Goal: Task Accomplishment & Management: Complete application form

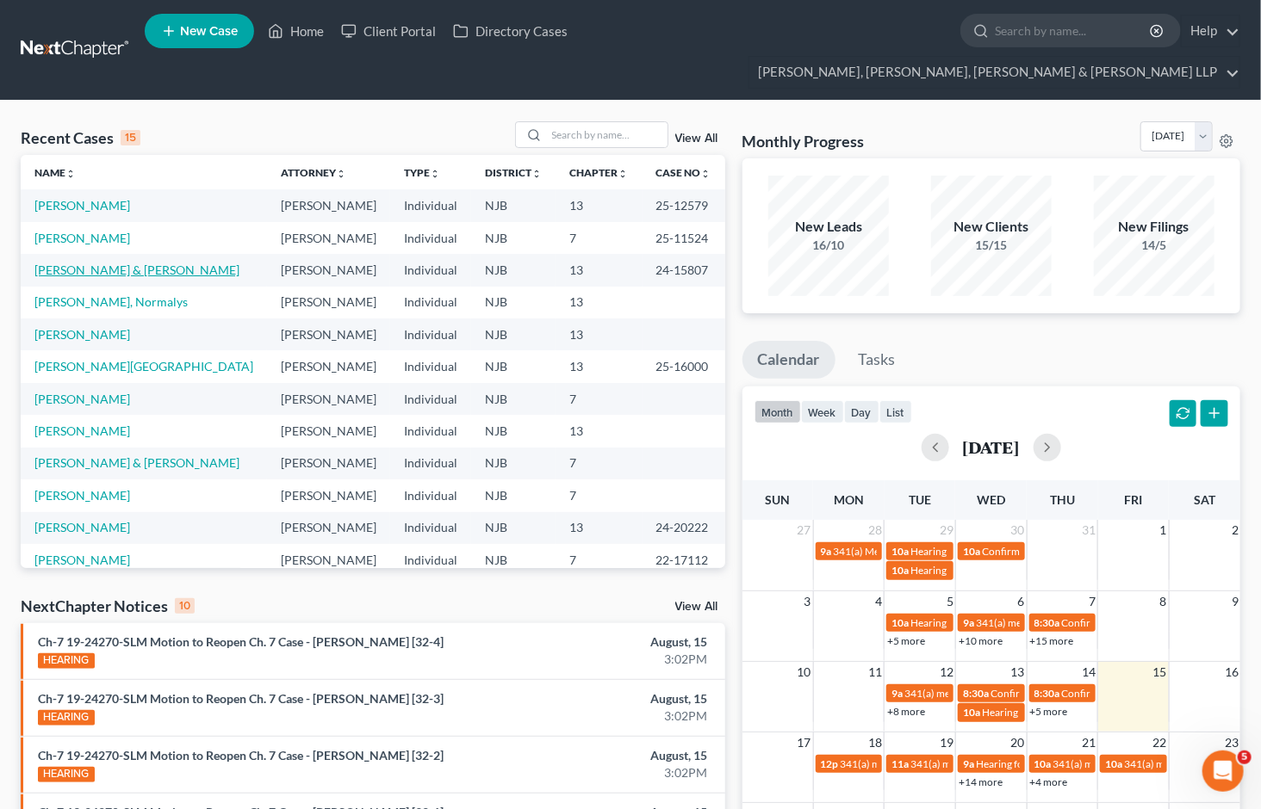
click at [95, 263] on link "[PERSON_NAME] & [PERSON_NAME]" at bounding box center [136, 270] width 205 height 15
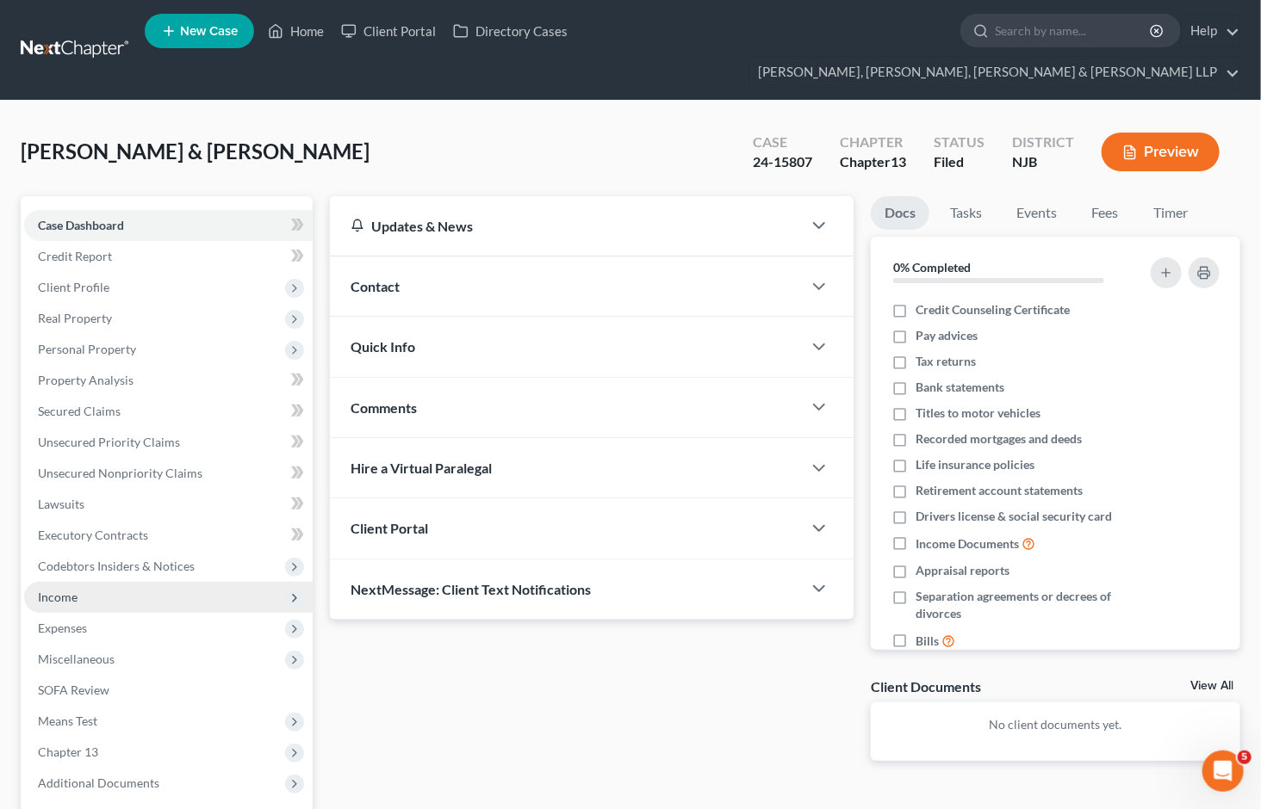
click at [71, 590] on span "Income" at bounding box center [58, 597] width 40 height 15
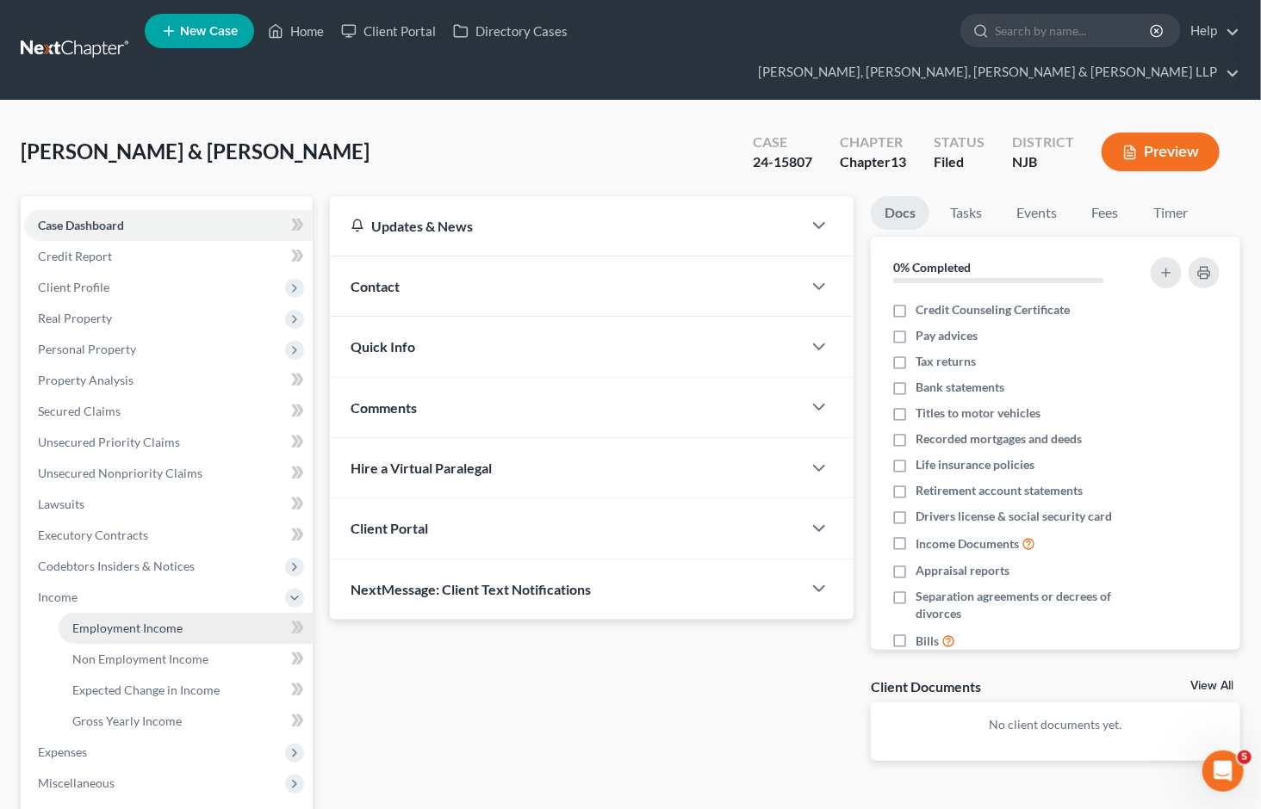
click at [139, 621] on span "Employment Income" at bounding box center [127, 628] width 110 height 15
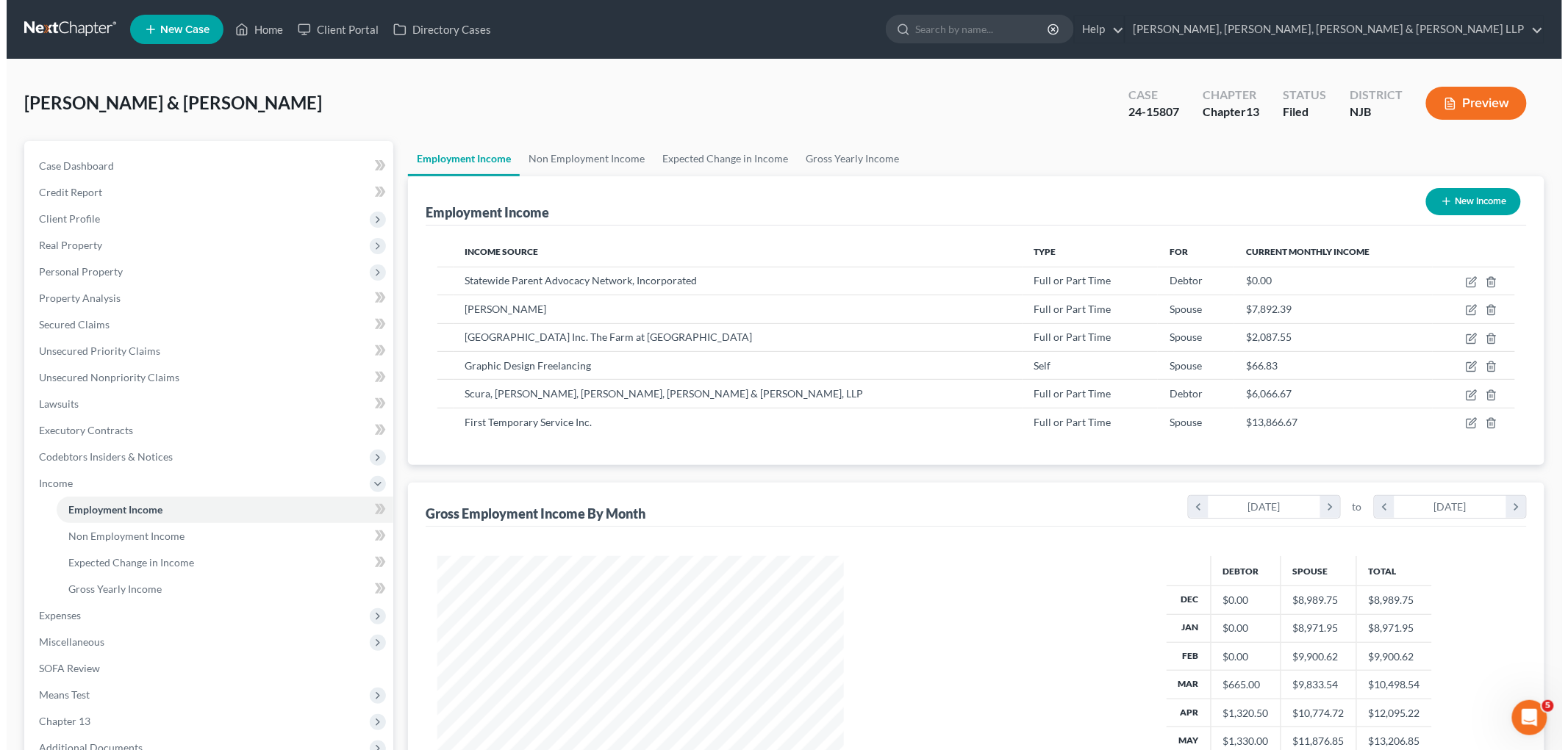
scroll to position [307, 645]
click at [1075, 310] on icon "button" at bounding box center [1465, 311] width 12 height 12
select select "0"
select select "14"
select select "1"
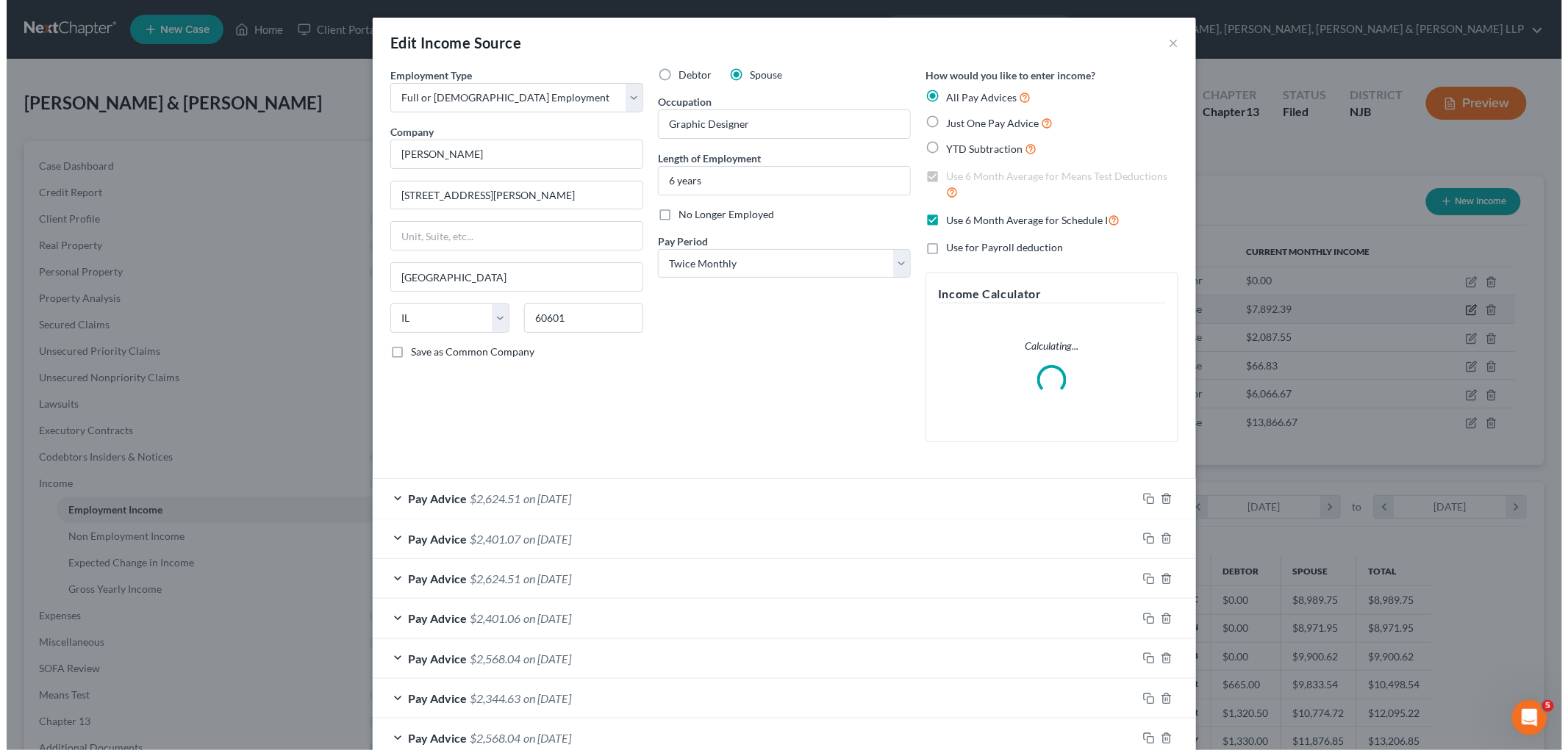
scroll to position [310, 651]
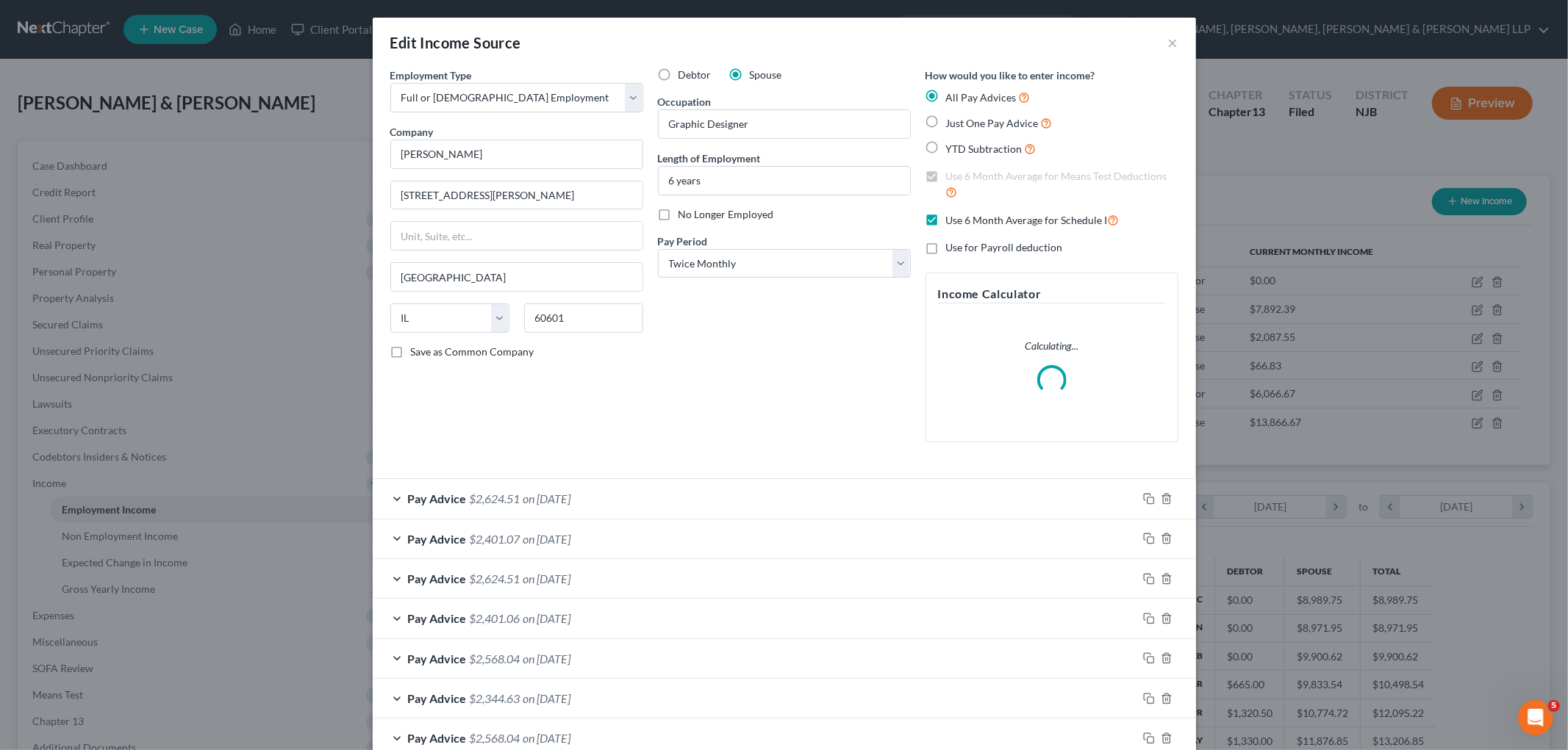
click at [679, 214] on label "No Longer Employed" at bounding box center [726, 214] width 96 height 15
click at [685, 214] on input "No Longer Employed" at bounding box center [689, 212] width 9 height 9
checkbox input "true"
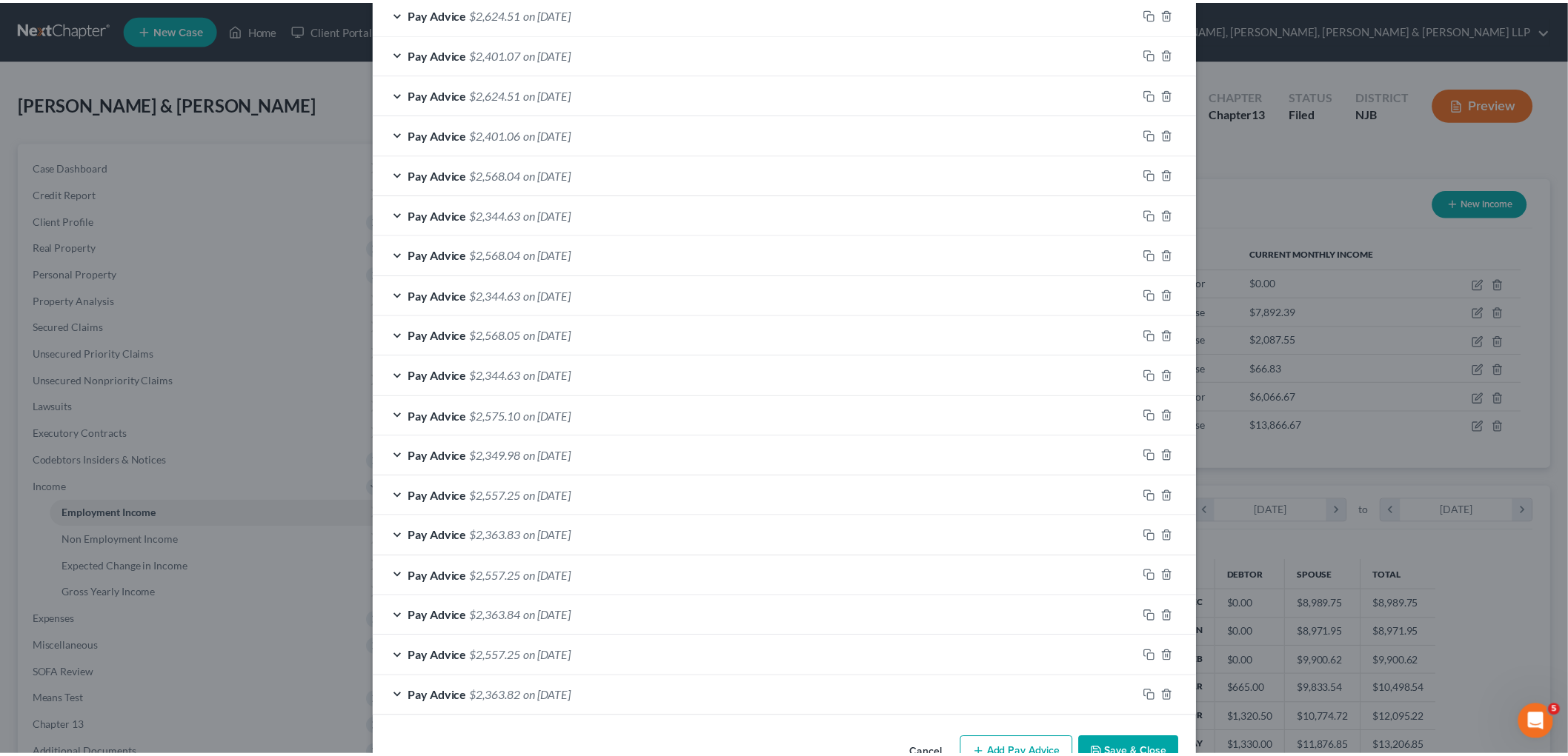
scroll to position [579, 0]
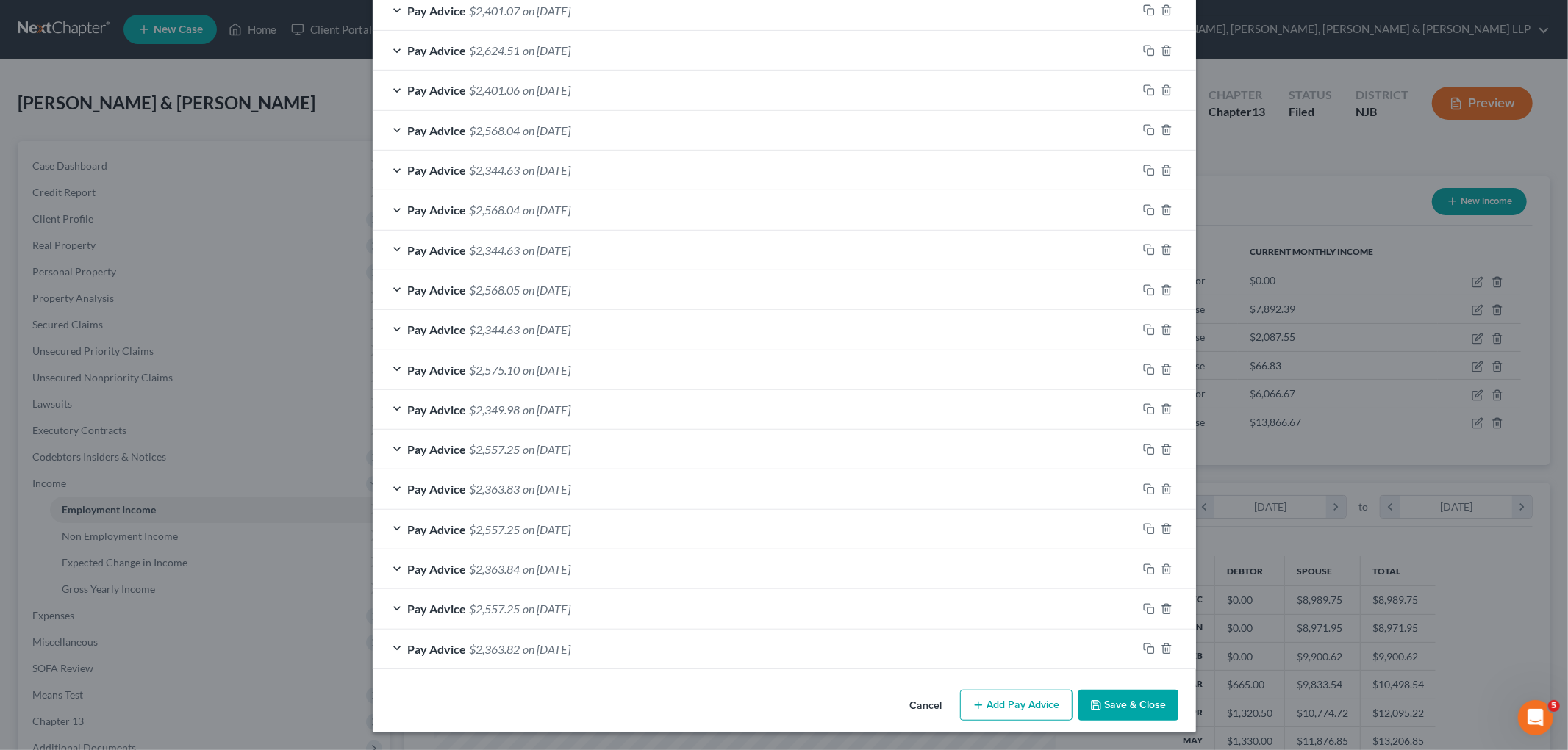
click at [1075, 690] on button "Save & Close" at bounding box center [1128, 706] width 100 height 31
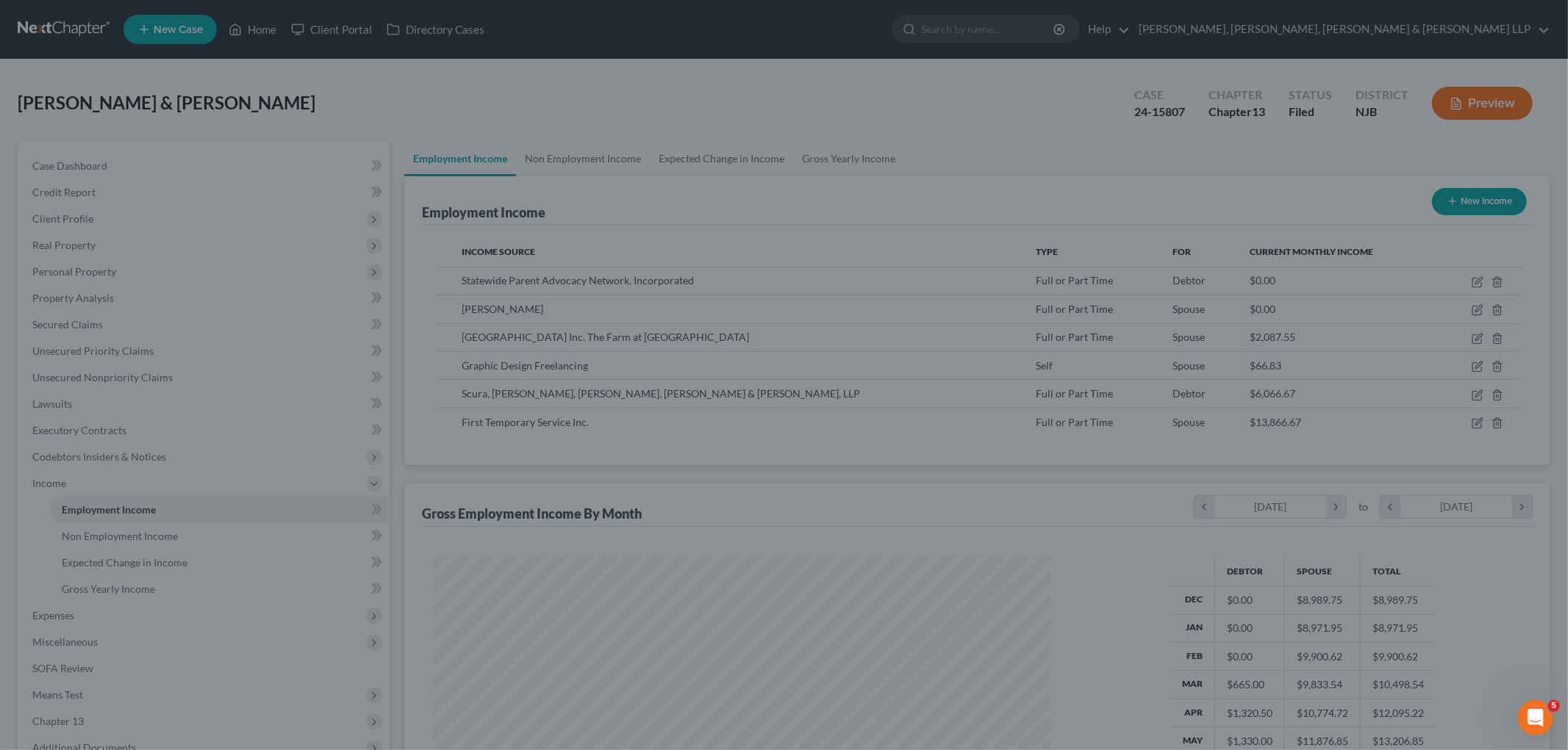
scroll to position [734446, 734386]
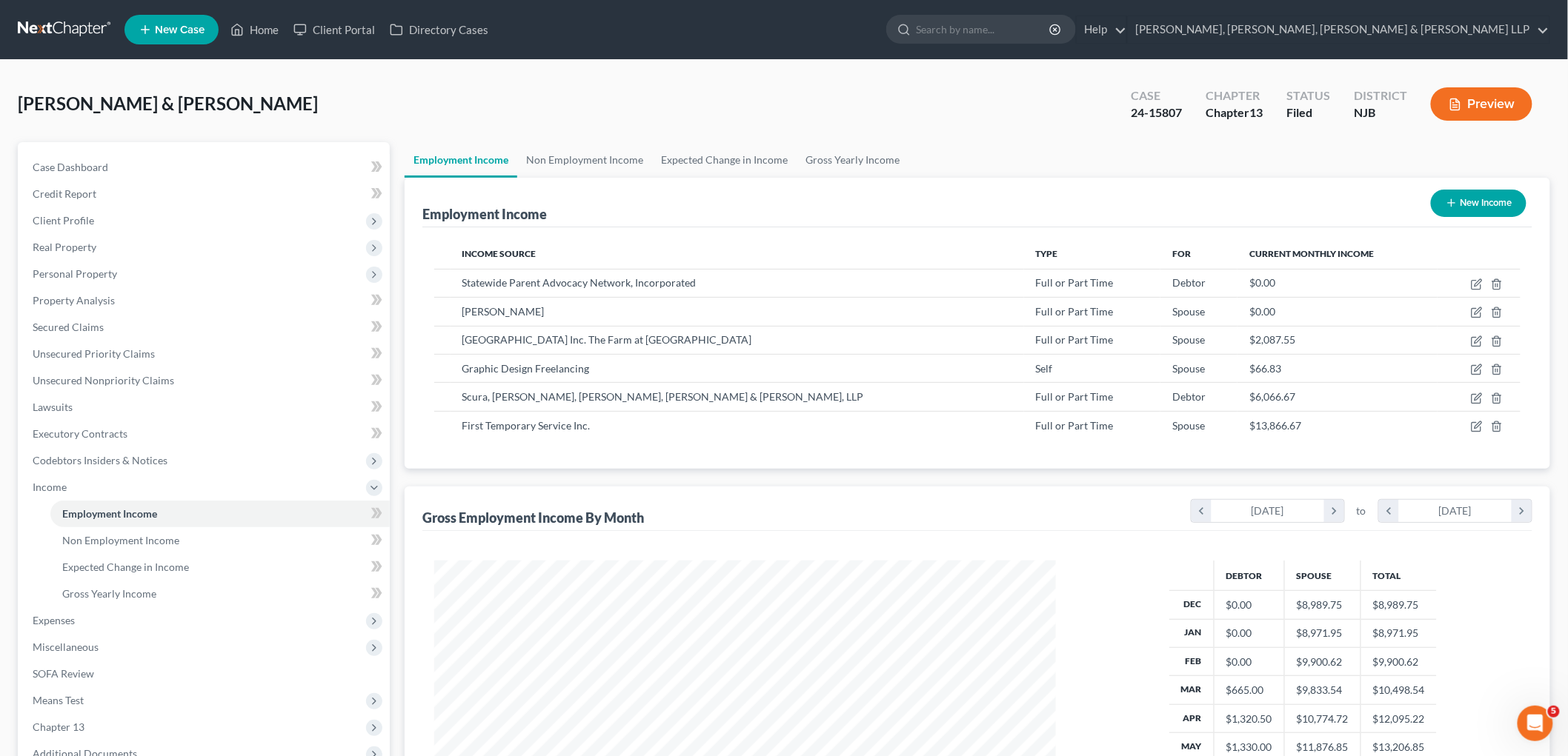
click at [1084, 98] on button "Preview" at bounding box center [1482, 104] width 102 height 34
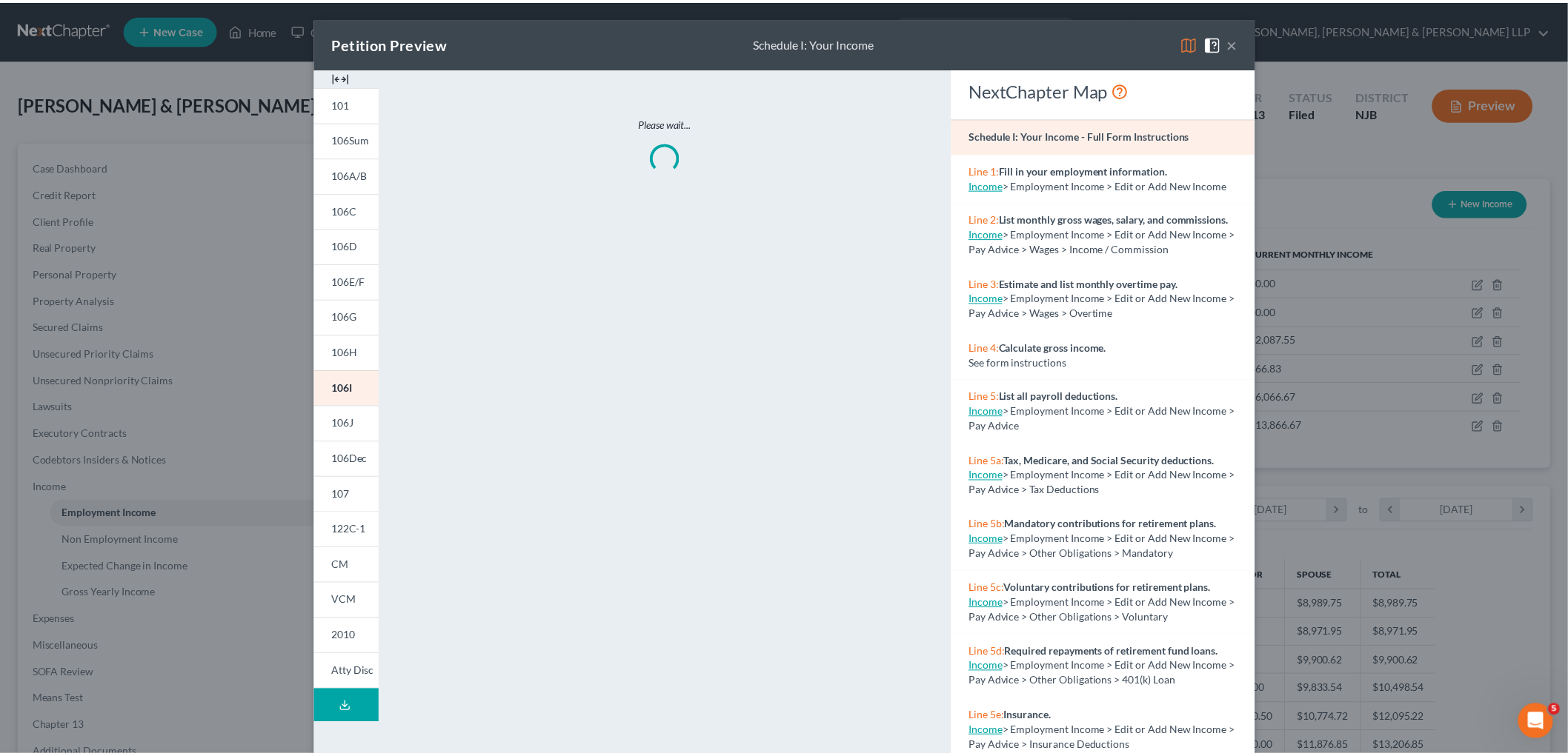
scroll to position [312, 657]
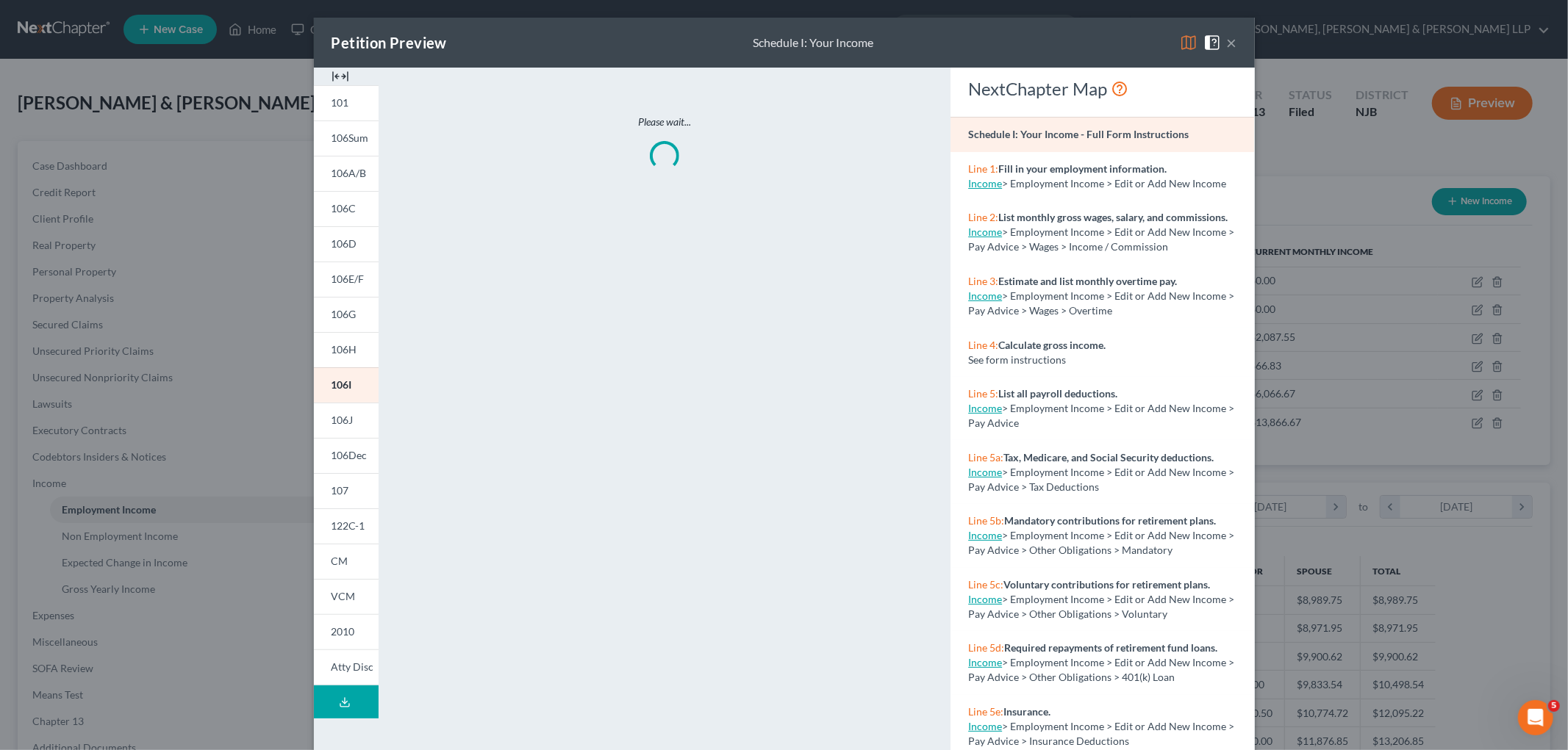
click at [1075, 42] on img at bounding box center [1188, 43] width 18 height 18
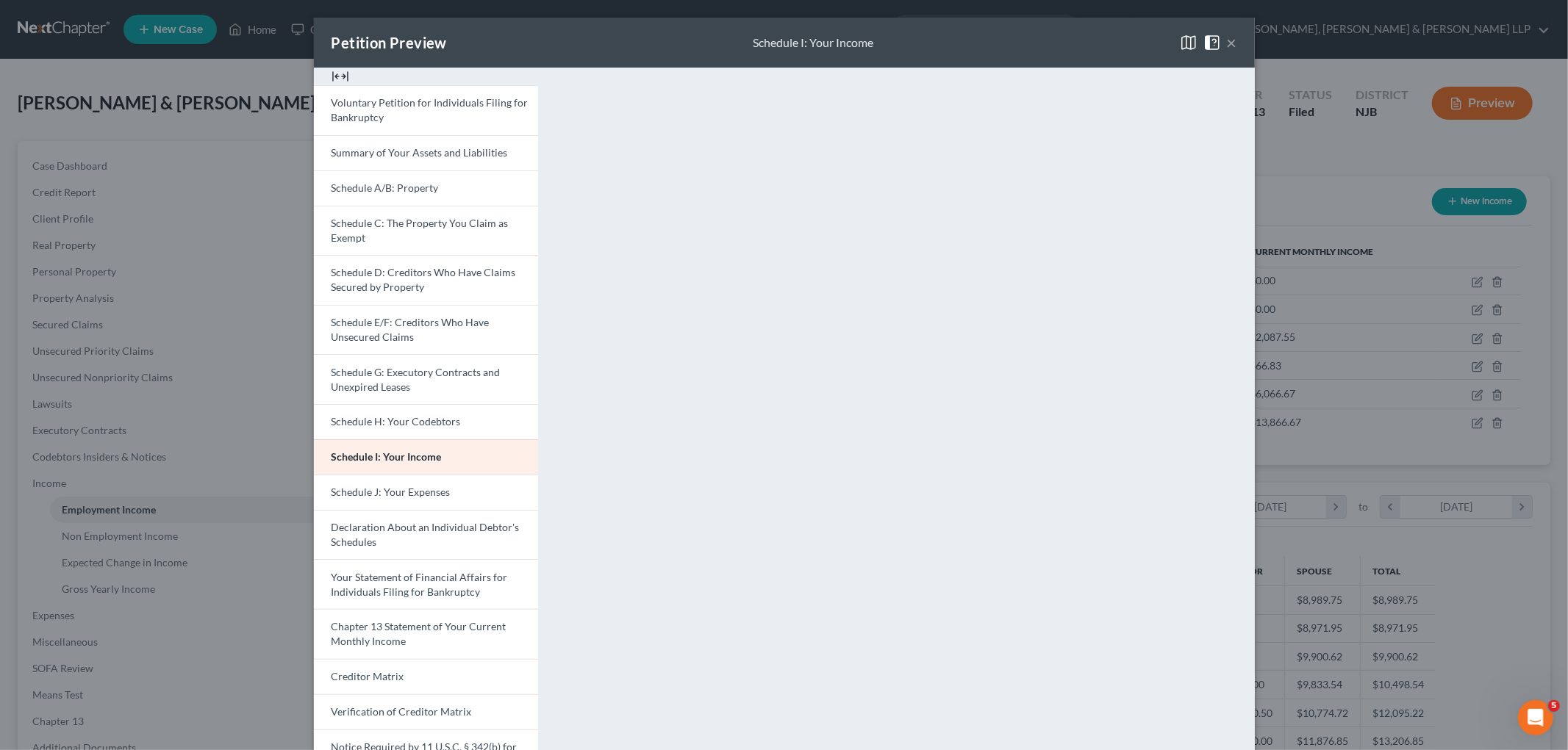
click at [1075, 40] on button "×" at bounding box center [1232, 43] width 10 height 18
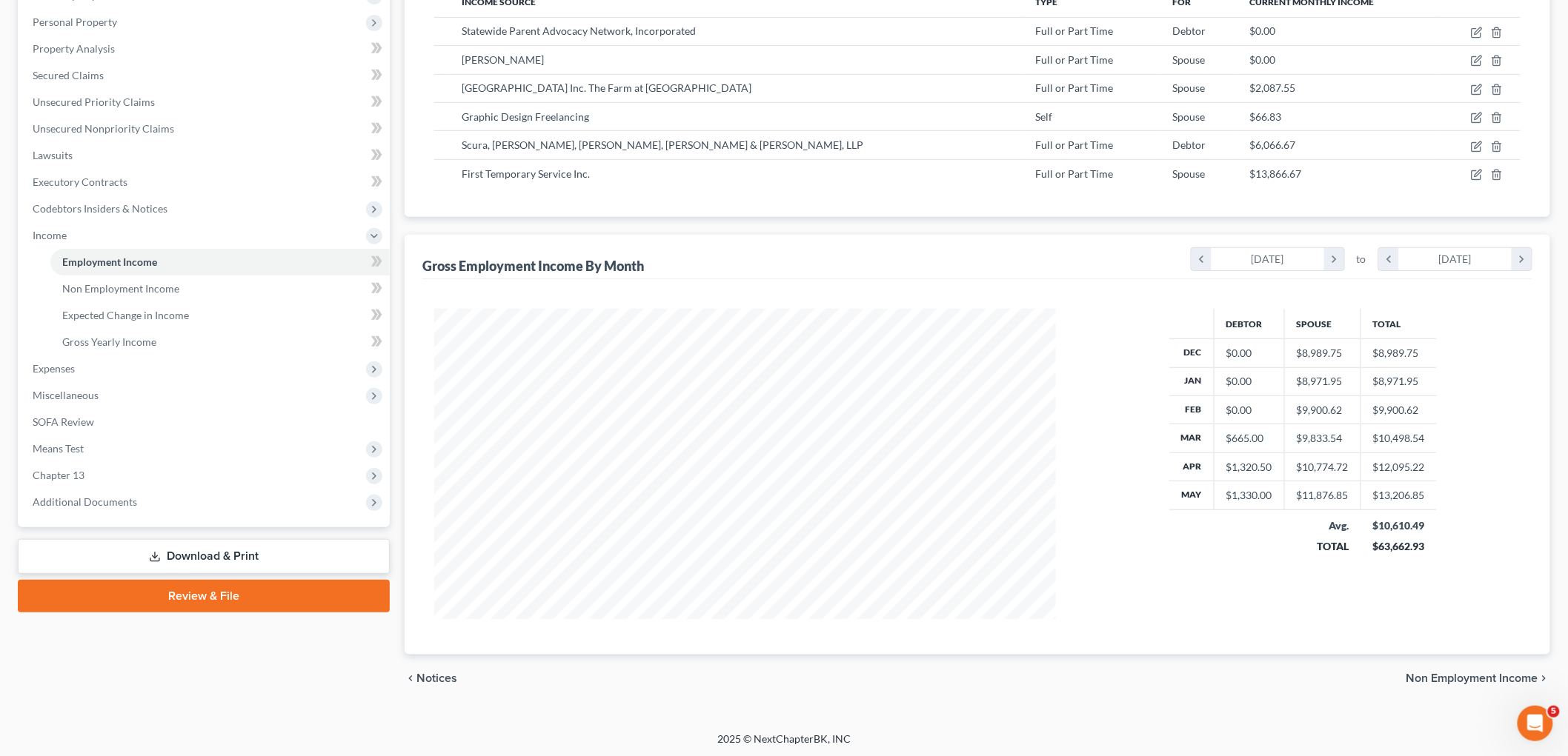
scroll to position [254, 0]
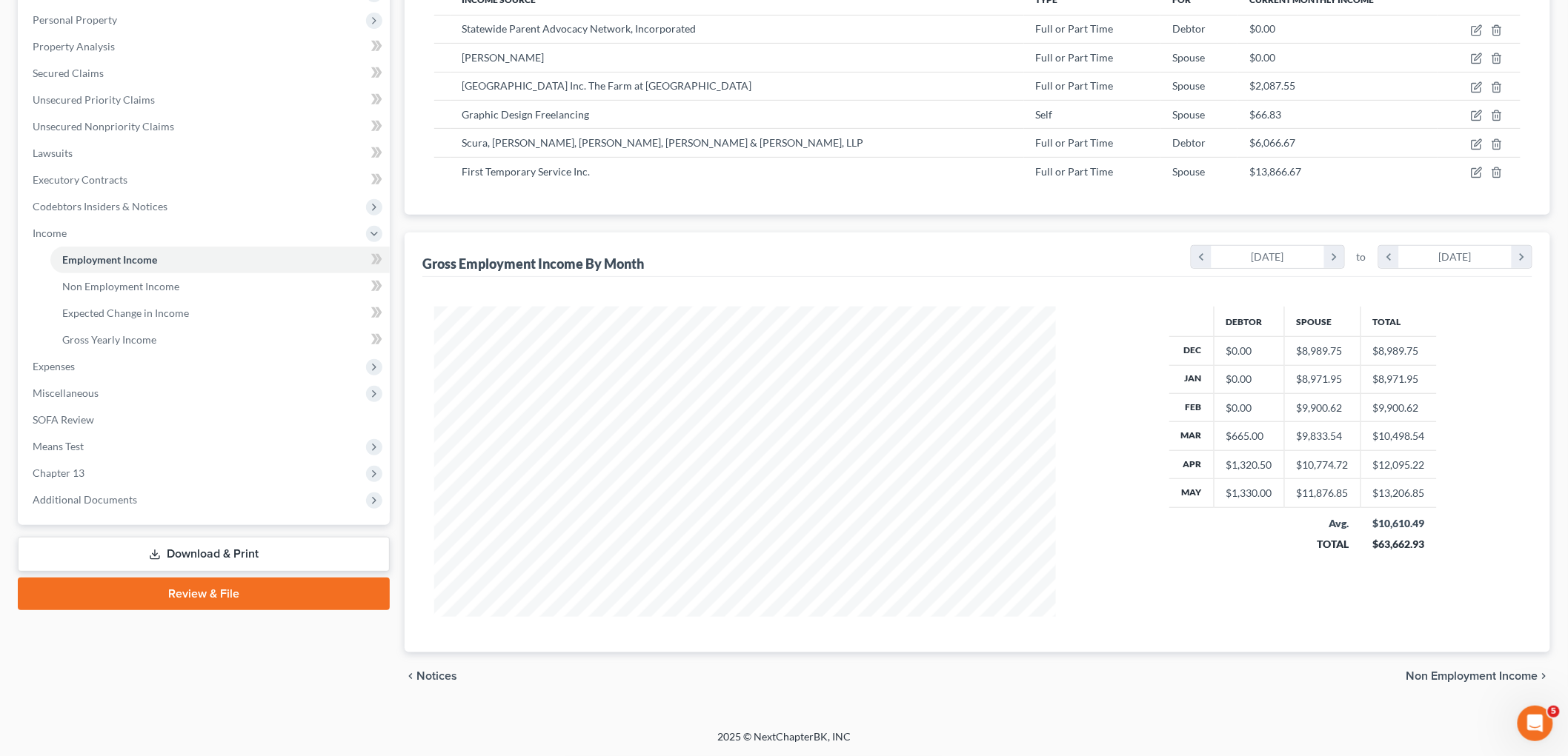
click at [174, 546] on link "Download & Print" at bounding box center [204, 554] width 372 height 34
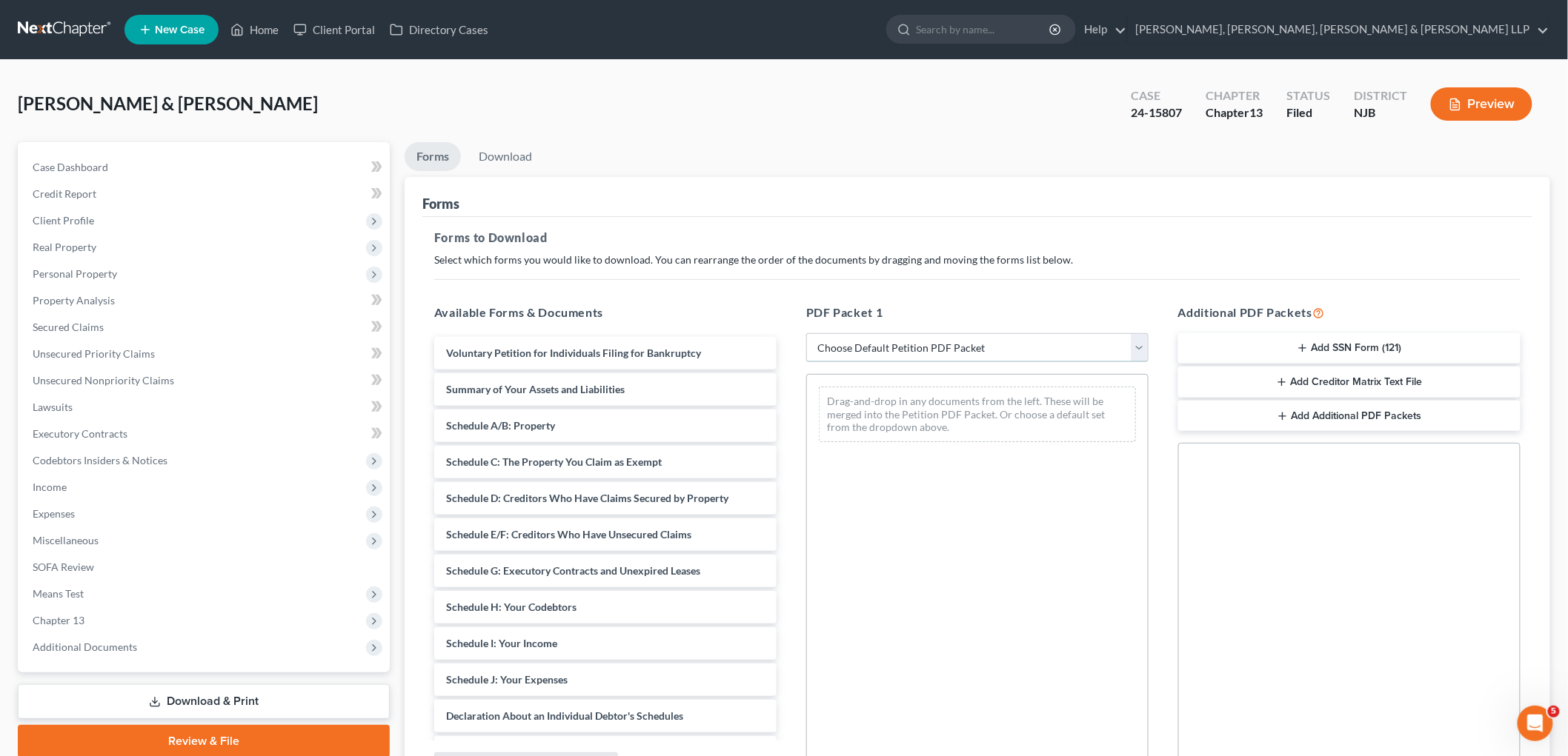
click at [966, 352] on select "Choose Default Petition PDF Packet Complete Bankruptcy Petition (all forms and …" at bounding box center [978, 348] width 343 height 29
select select "2"
click at [806, 334] on select "Choose Default Petition PDF Packet Complete Bankruptcy Petition (all forms and …" at bounding box center [978, 348] width 343 height 29
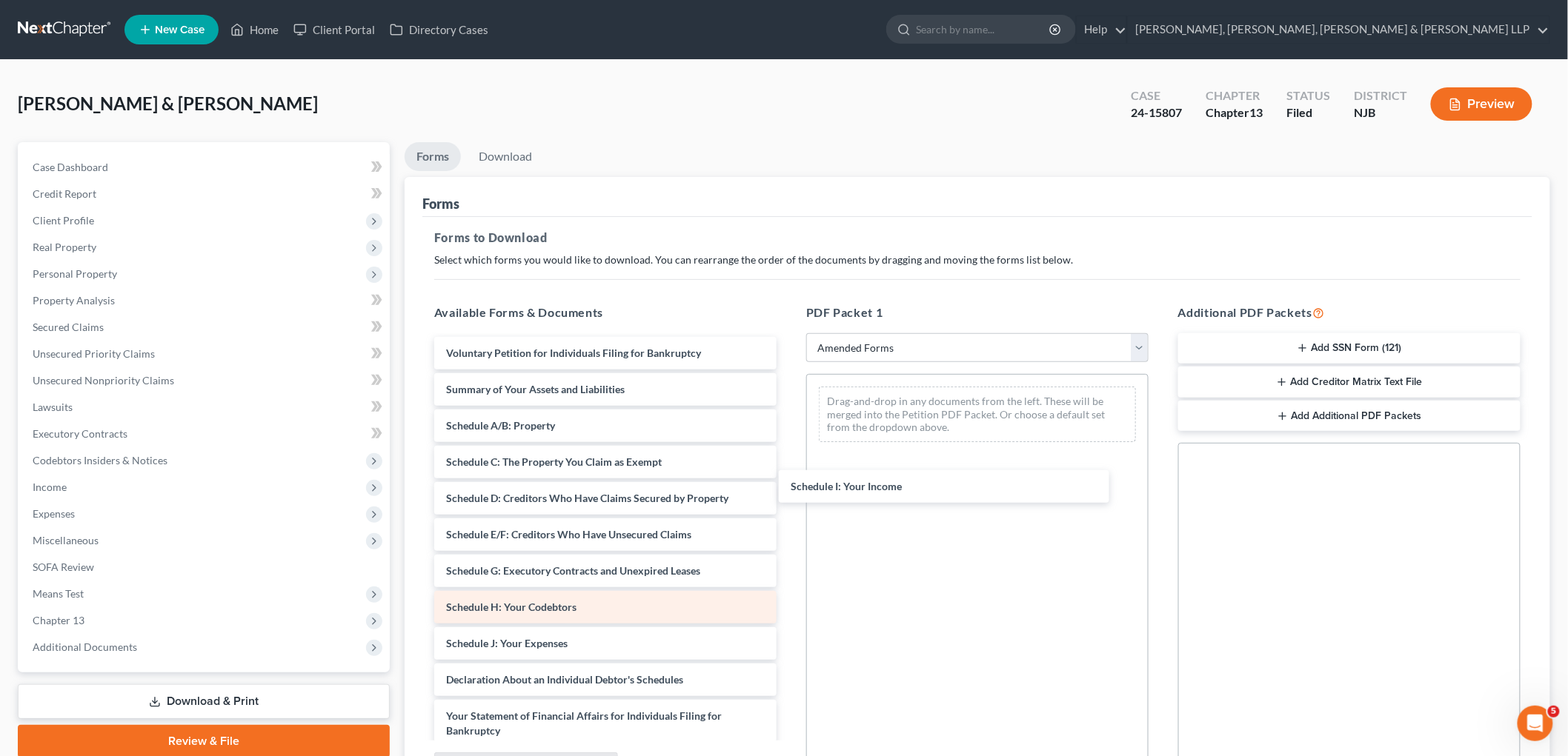
drag, startPoint x: 563, startPoint y: 641, endPoint x: 648, endPoint y: 611, distance: 90.1
click at [788, 457] on div "Schedule I: Your Income Voluntary Petition for Individuals Filing for Bankruptc…" at bounding box center [605, 640] width 366 height 606
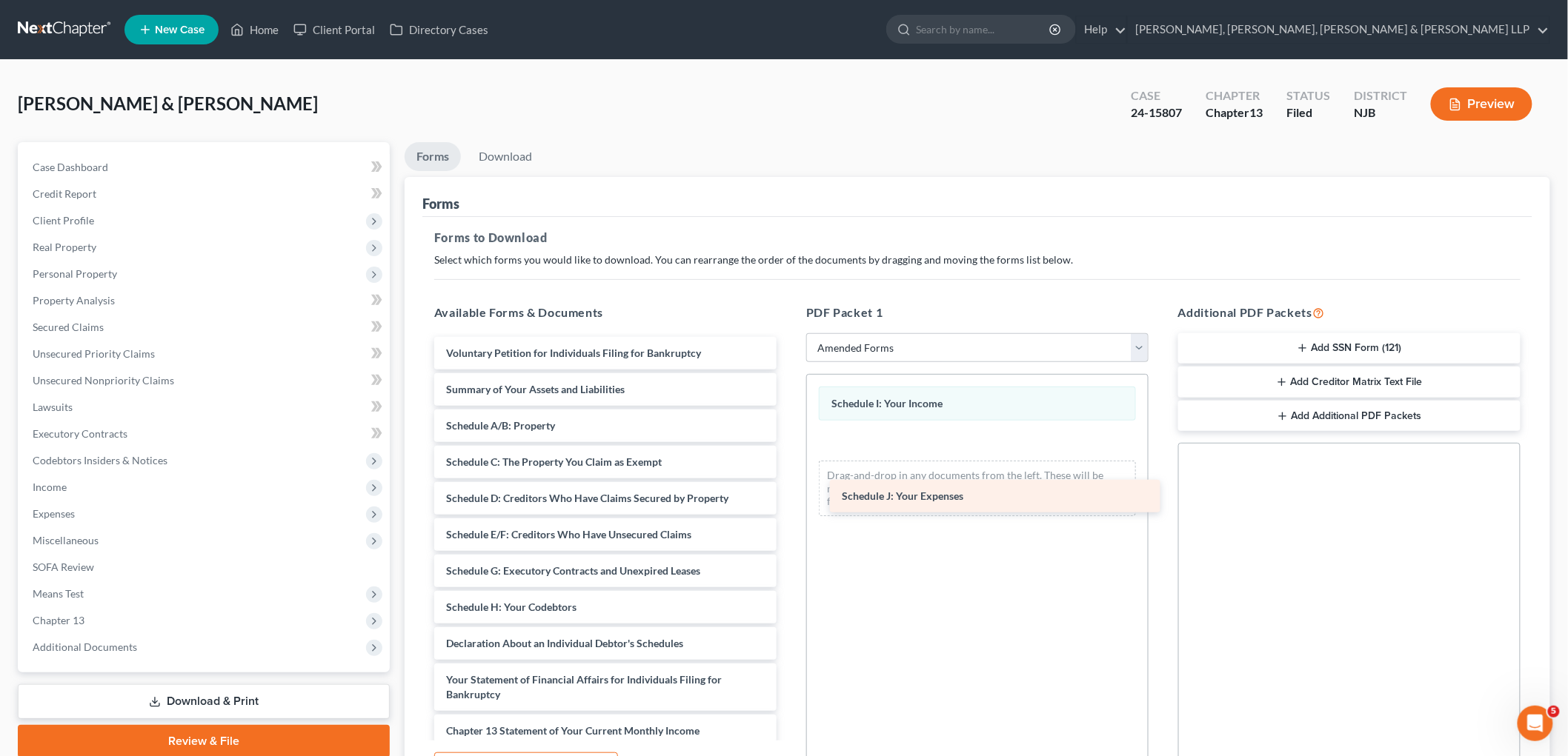
drag, startPoint x: 574, startPoint y: 637, endPoint x: 976, endPoint y: 437, distance: 449.0
click at [788, 438] on div "Schedule J: Your Expenses Voluntary Petition for Individuals Filing for Bankrup…" at bounding box center [605, 622] width 366 height 570
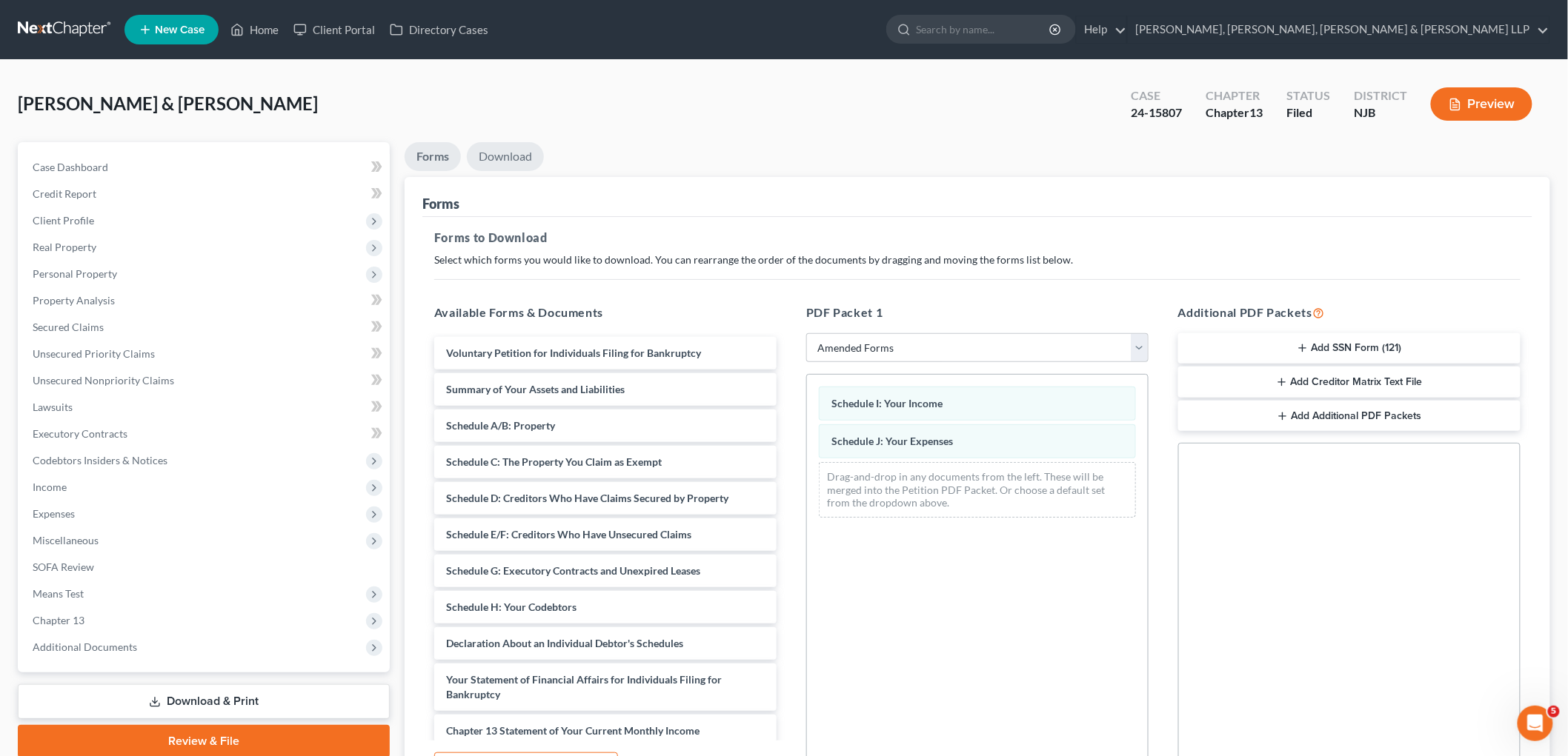
click at [509, 152] on link "Download" at bounding box center [506, 157] width 77 height 29
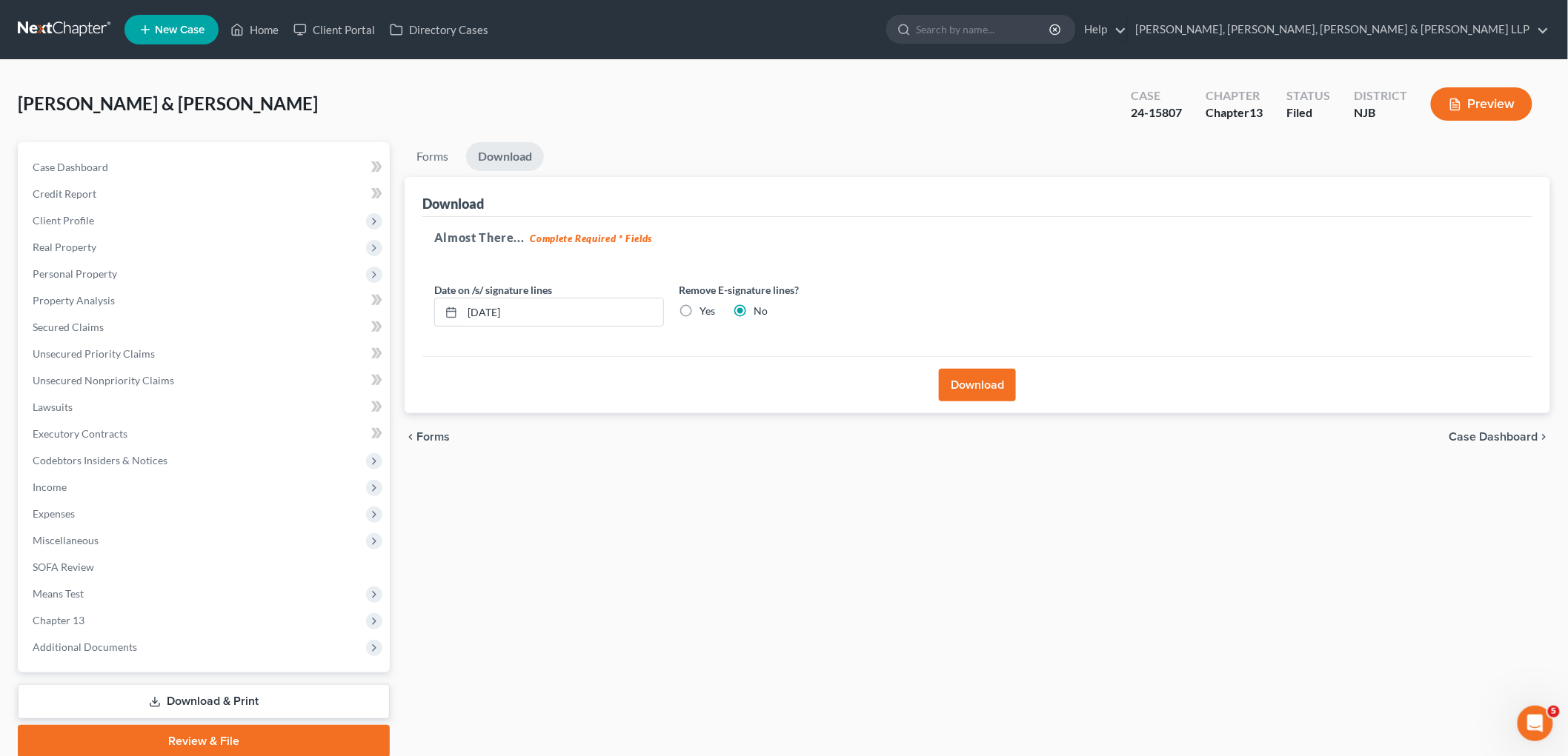
click at [940, 372] on button "Download" at bounding box center [978, 385] width 77 height 33
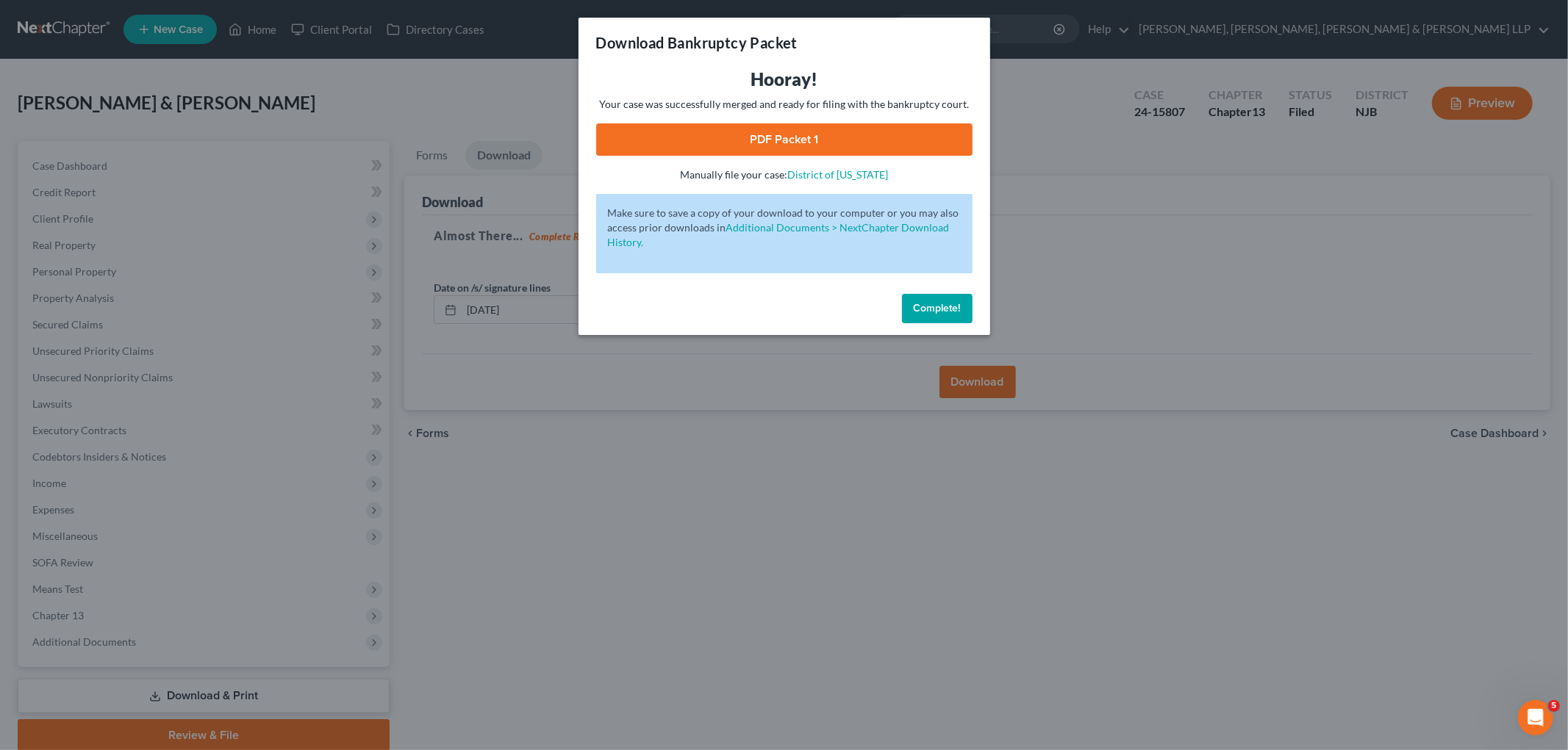
click at [673, 141] on link "PDF Packet 1" at bounding box center [784, 140] width 376 height 32
click at [948, 317] on button "Complete!" at bounding box center [937, 308] width 71 height 29
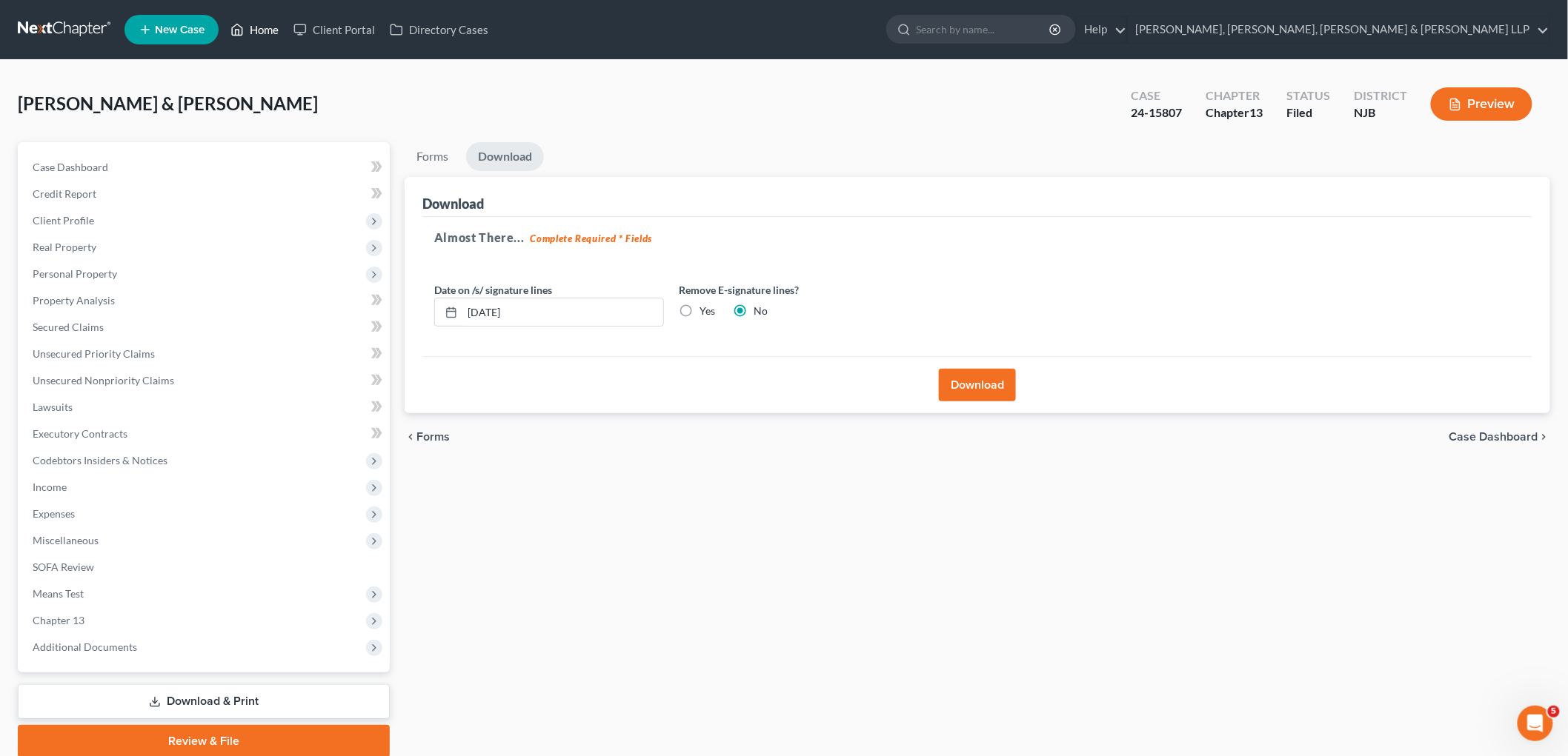
click at [254, 37] on link "Home" at bounding box center [254, 29] width 63 height 27
